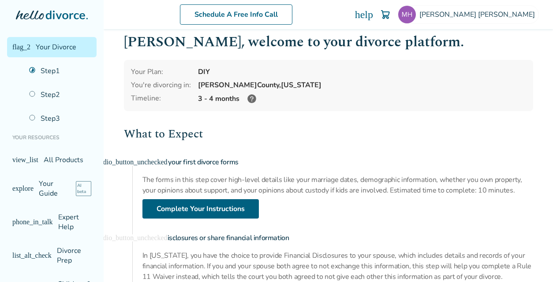
scroll to position [12, 0]
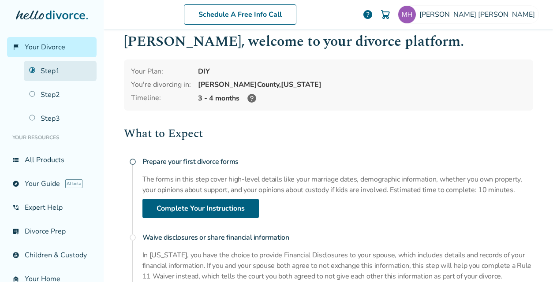
click at [66, 75] on link "Step 1" at bounding box center [60, 71] width 73 height 20
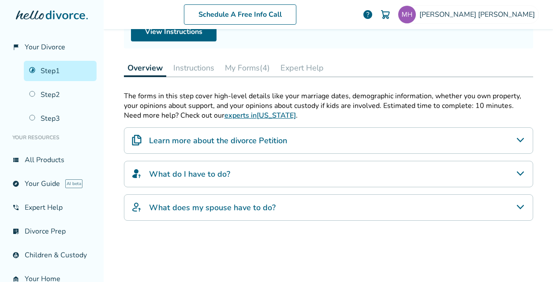
scroll to position [101, 0]
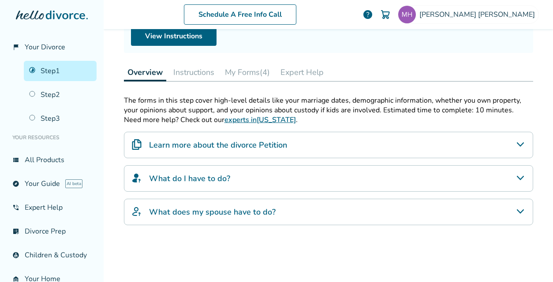
click at [189, 73] on button "Instructions" at bounding box center [194, 73] width 48 height 18
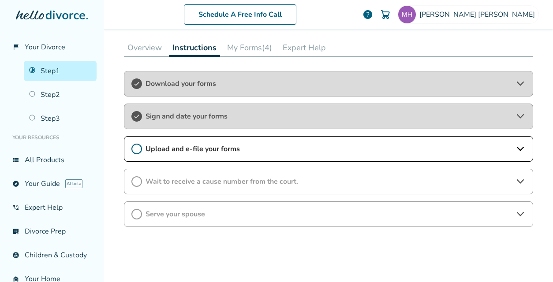
scroll to position [126, 0]
click at [160, 148] on span "Upload and e-file your forms" at bounding box center [329, 149] width 366 height 10
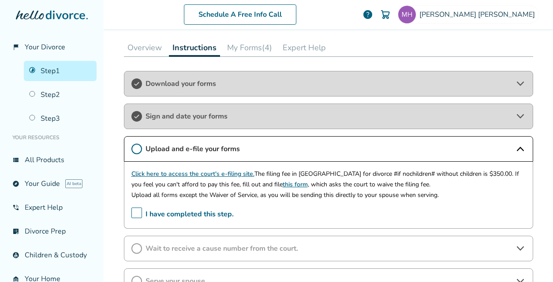
click at [132, 211] on span "I have completed this step." at bounding box center [183, 215] width 102 height 14
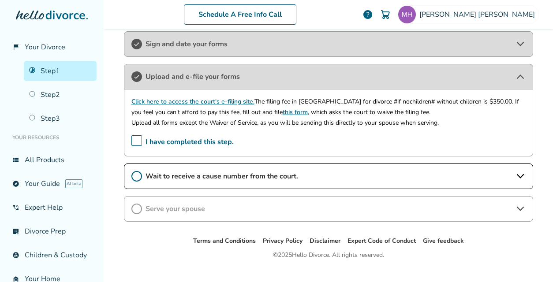
scroll to position [202, 0]
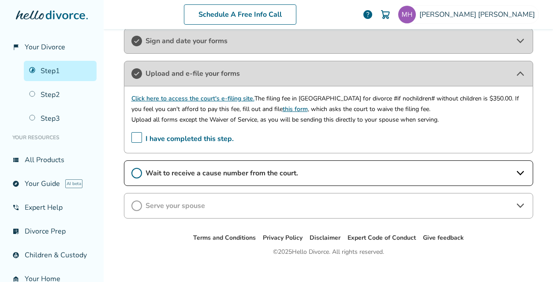
click at [201, 177] on div "Wait to receive a cause number from the court." at bounding box center [329, 174] width 410 height 26
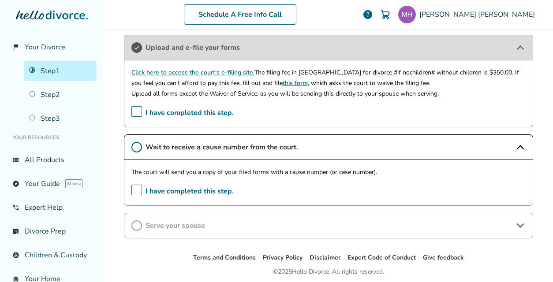
scroll to position [228, 0]
